Goal: Find specific page/section: Find specific page/section

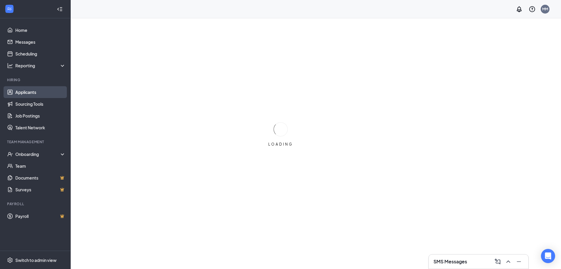
click at [29, 87] on link "Applicants" at bounding box center [40, 92] width 50 height 12
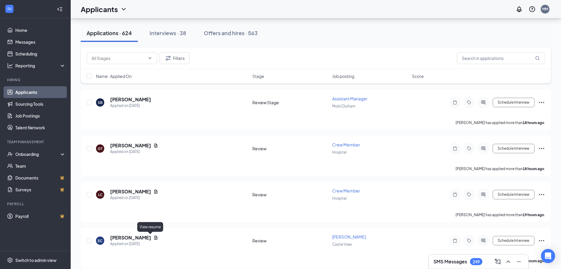
scroll to position [943, 0]
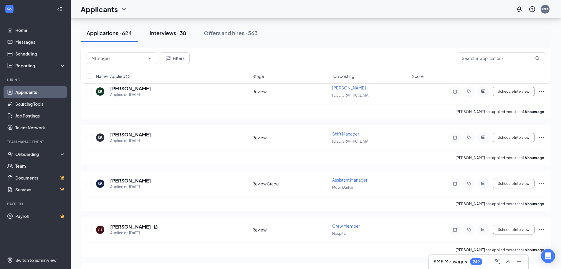
click at [176, 32] on div "Interviews · 38" at bounding box center [168, 32] width 37 height 7
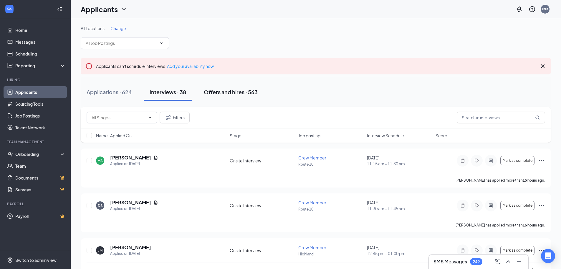
click at [223, 92] on div "Offers and hires · 563" at bounding box center [231, 91] width 54 height 7
